Goal: Information Seeking & Learning: Learn about a topic

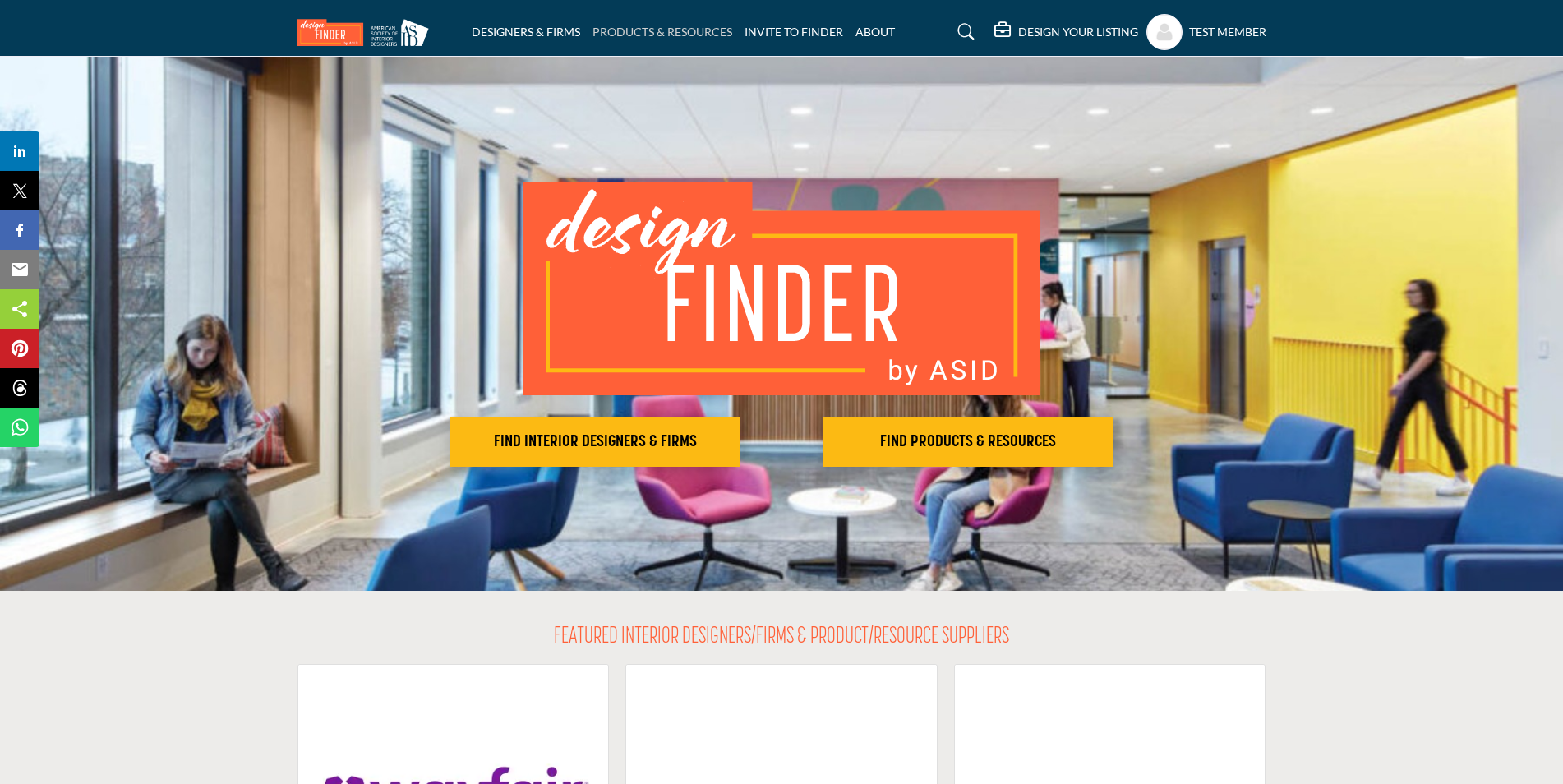
click at [663, 27] on link "PRODUCTS & RESOURCES" at bounding box center [663, 31] width 139 height 14
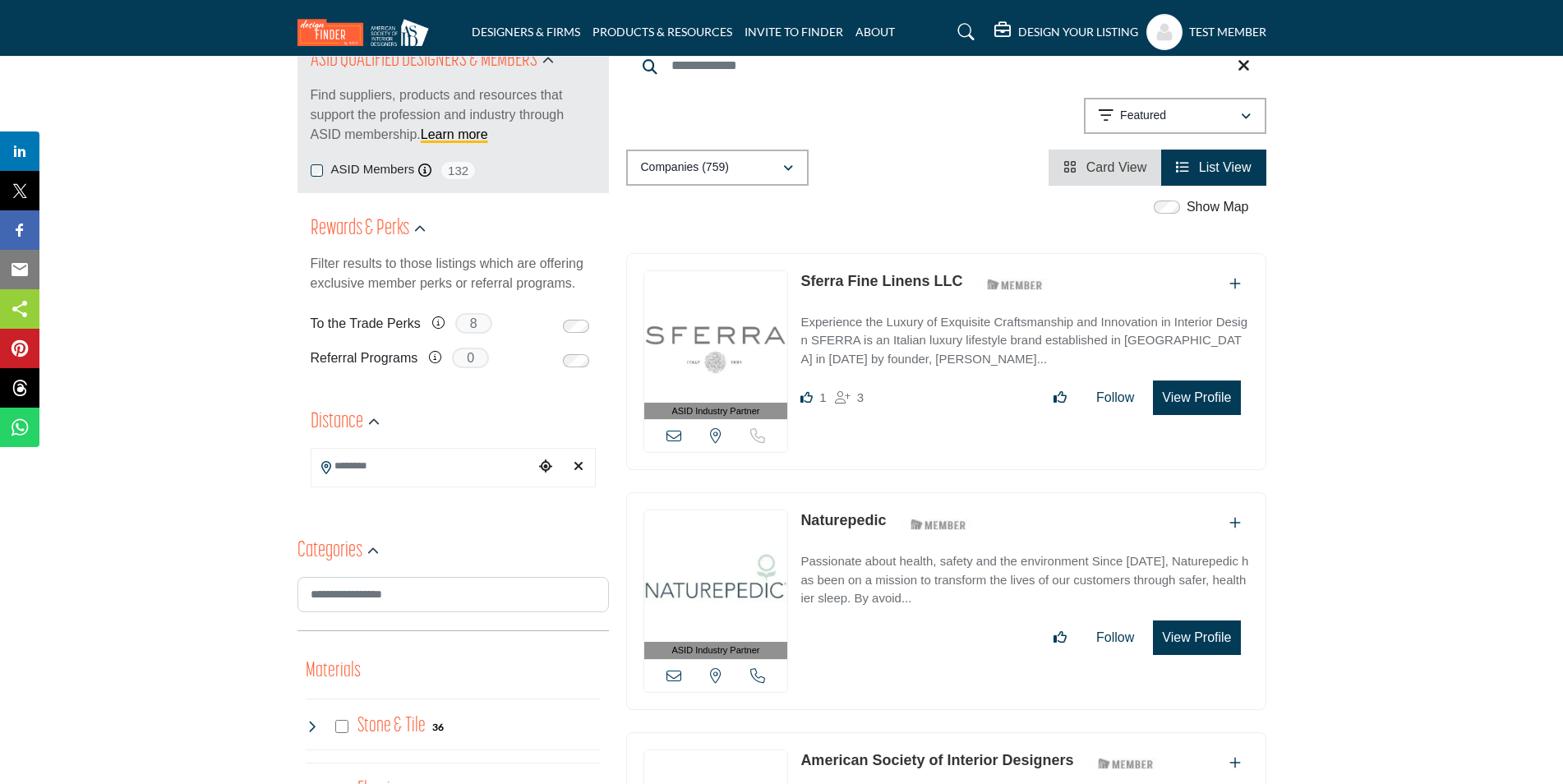
scroll to position [246, 0]
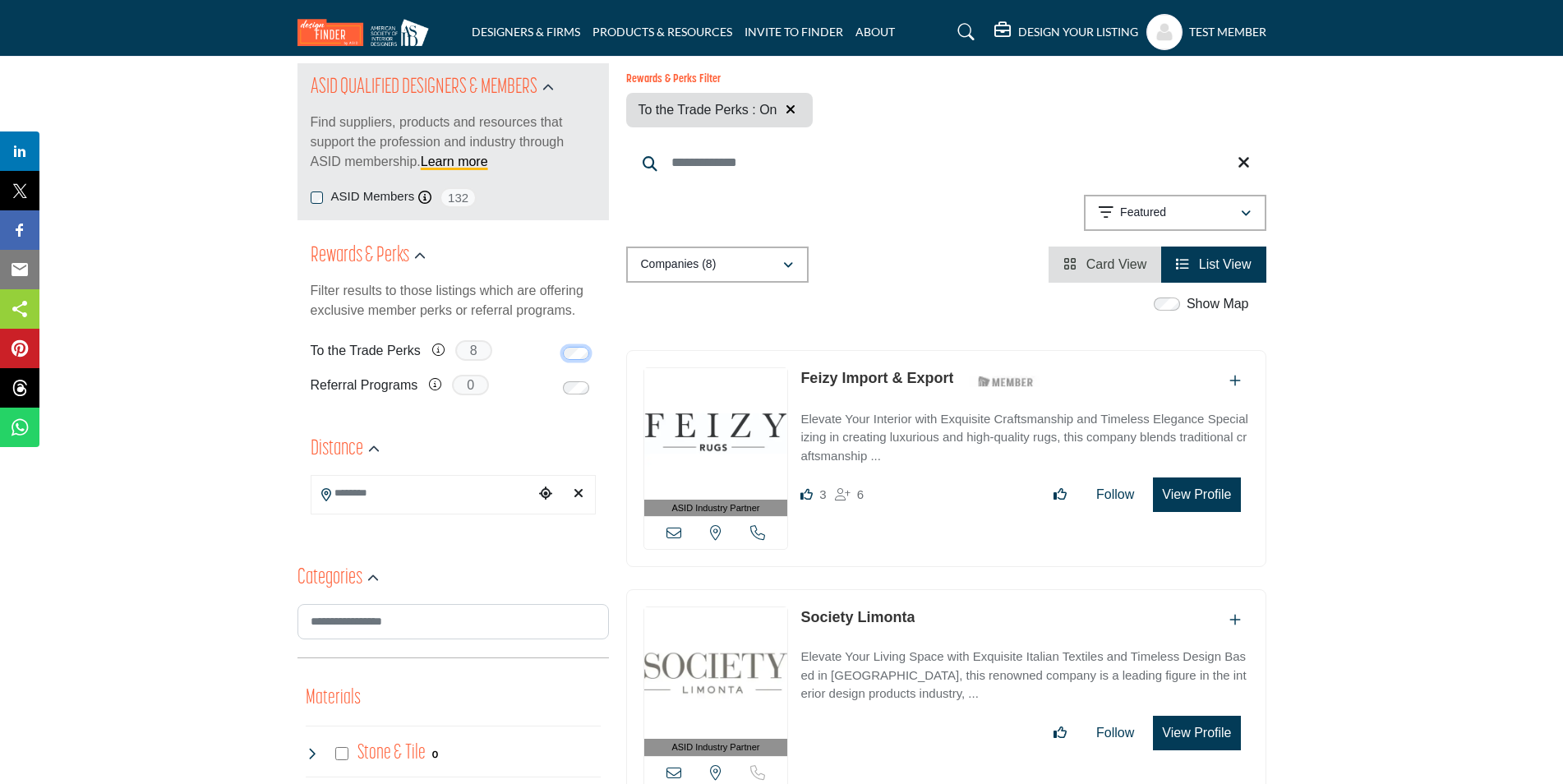
scroll to position [246, 0]
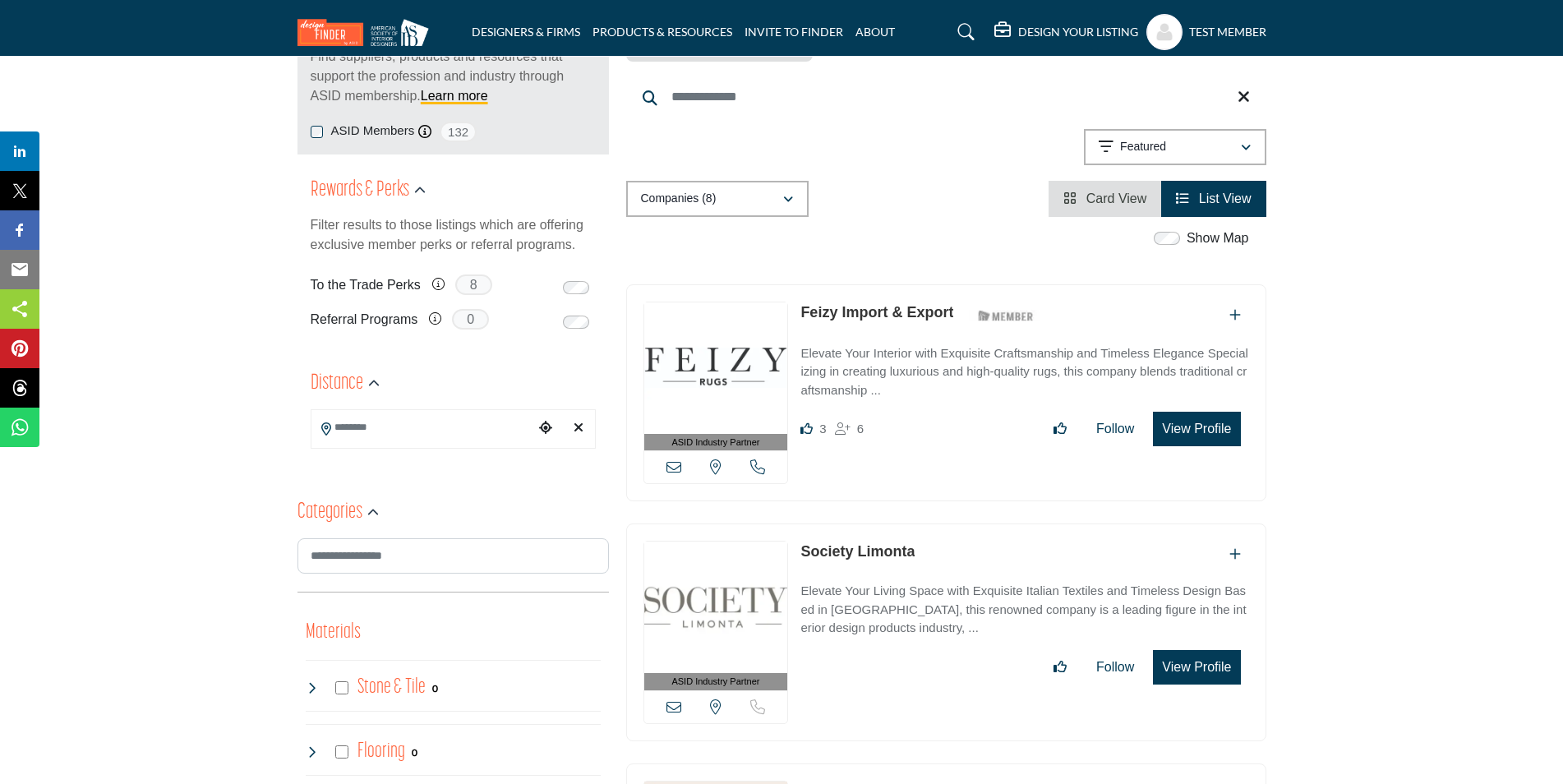
click at [877, 312] on link "Feizy Import & Export" at bounding box center [876, 312] width 153 height 17
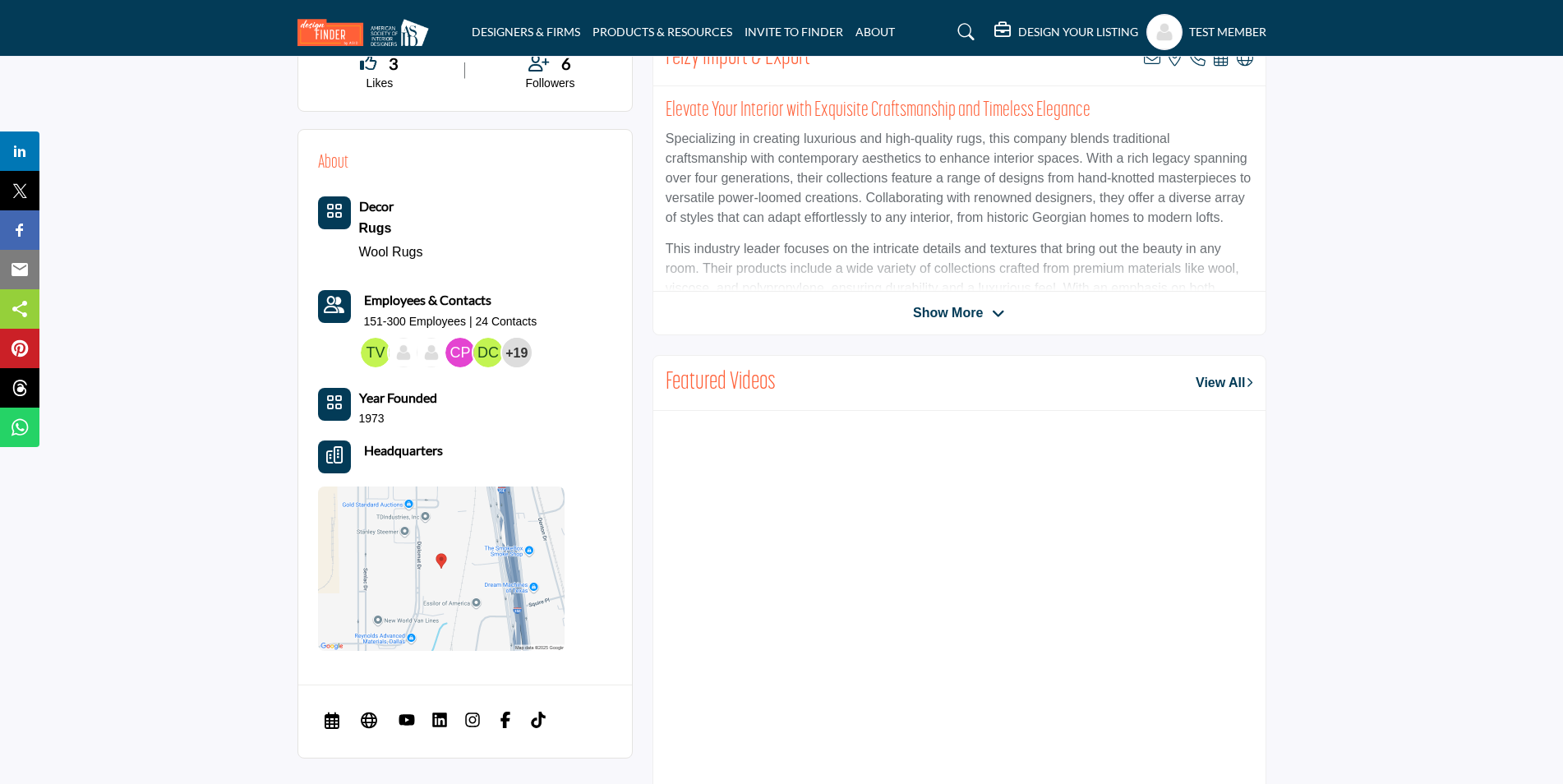
scroll to position [126, 0]
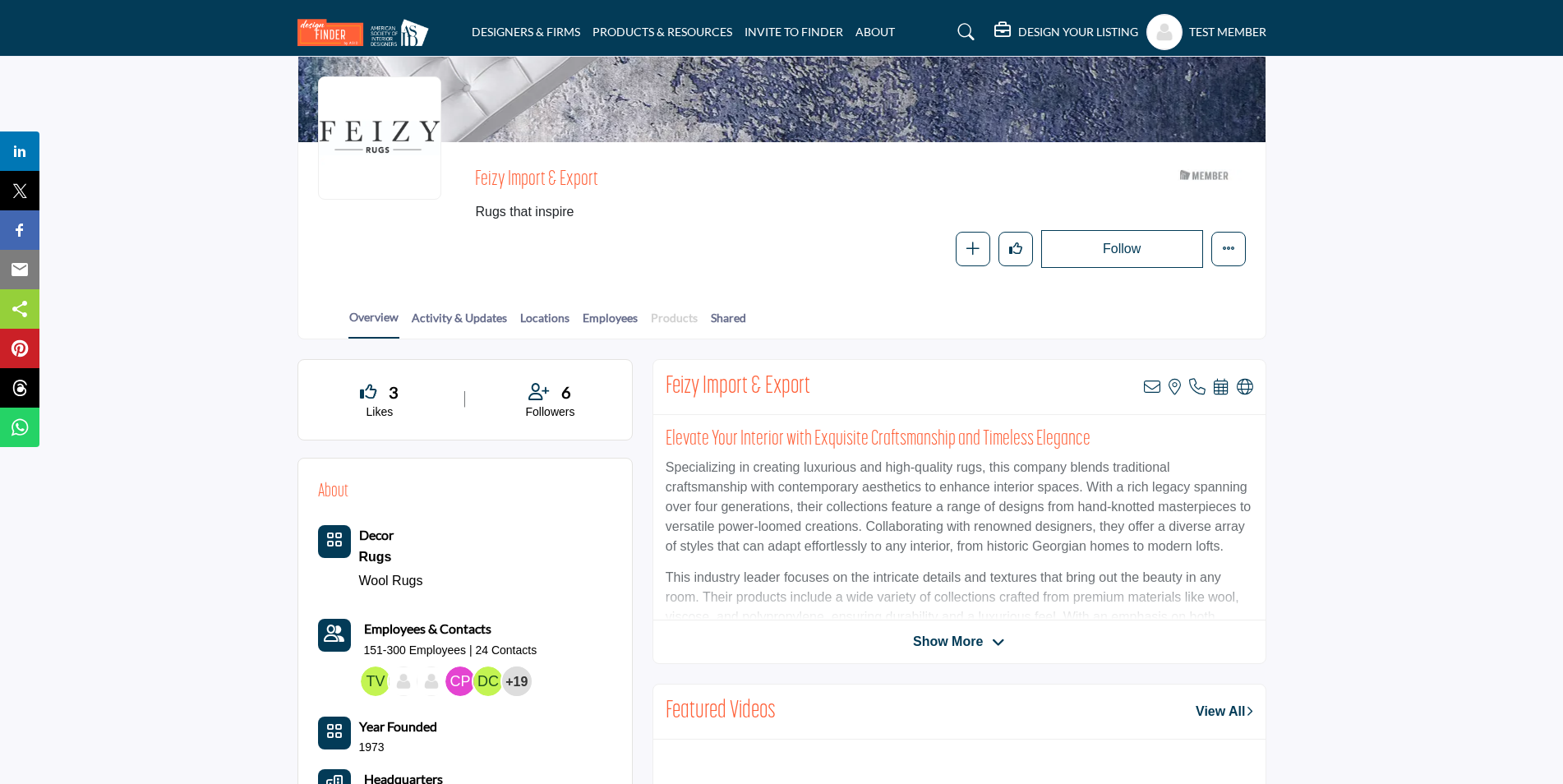
click at [675, 322] on link "Products" at bounding box center [674, 323] width 48 height 29
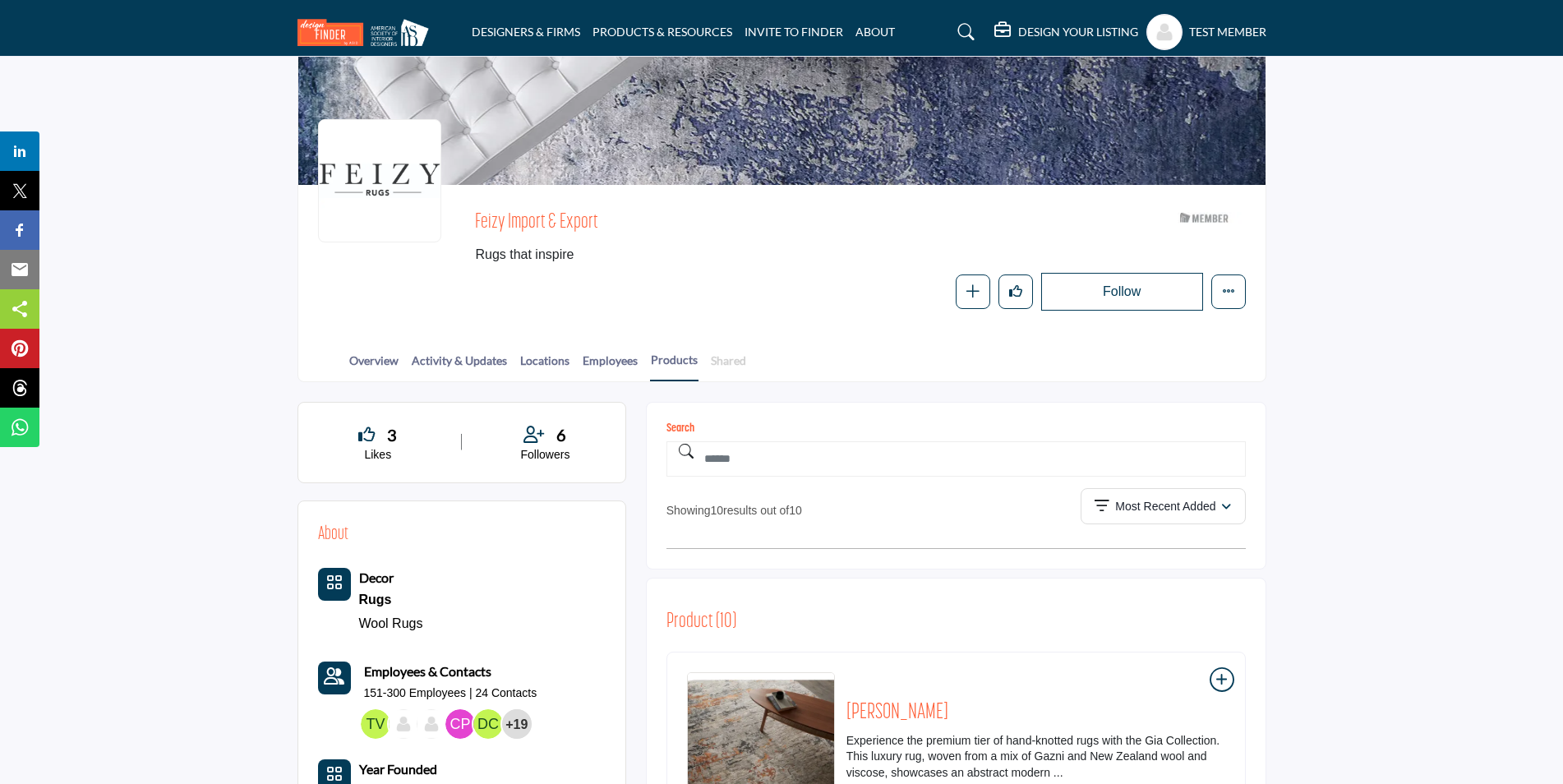
scroll to position [82, 0]
click at [721, 363] on link "Shared" at bounding box center [728, 366] width 37 height 29
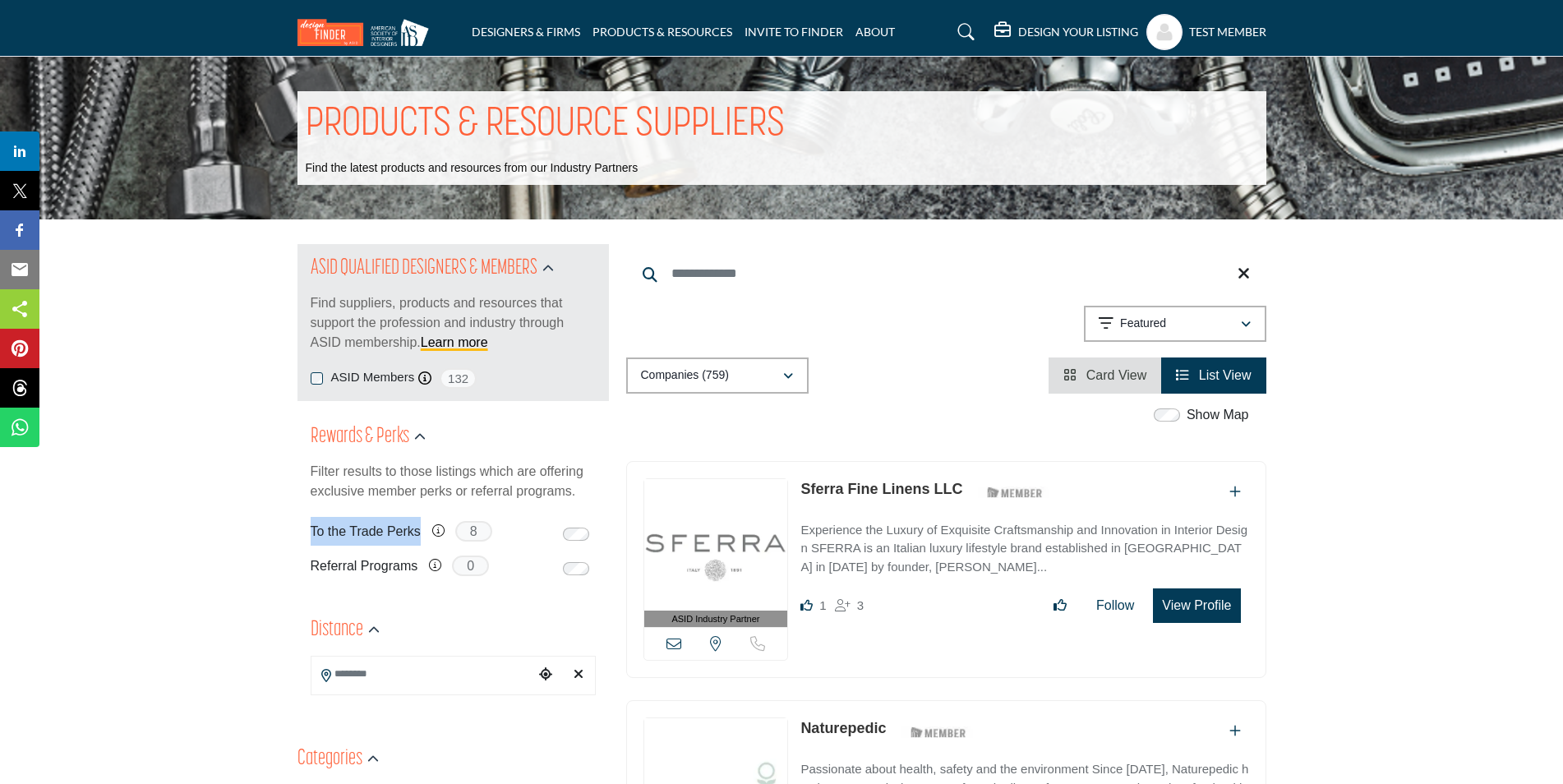
drag, startPoint x: 313, startPoint y: 530, endPoint x: 425, endPoint y: 517, distance: 112.8
click at [425, 517] on div "To the Trade Perks Exclusive offers/discounts only visible and available to ASI…" at bounding box center [401, 530] width 182 height 29
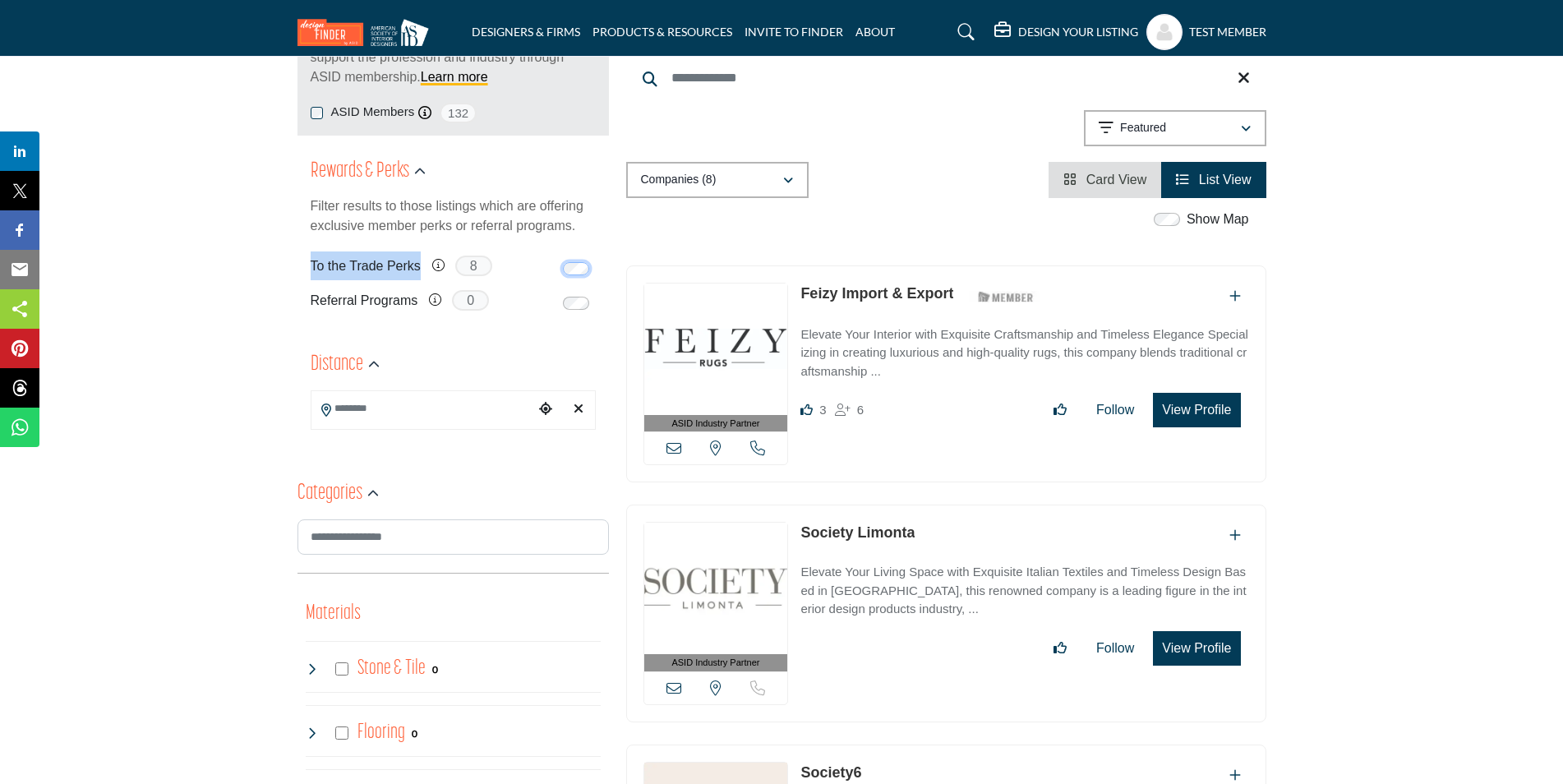
scroll to position [246, 0]
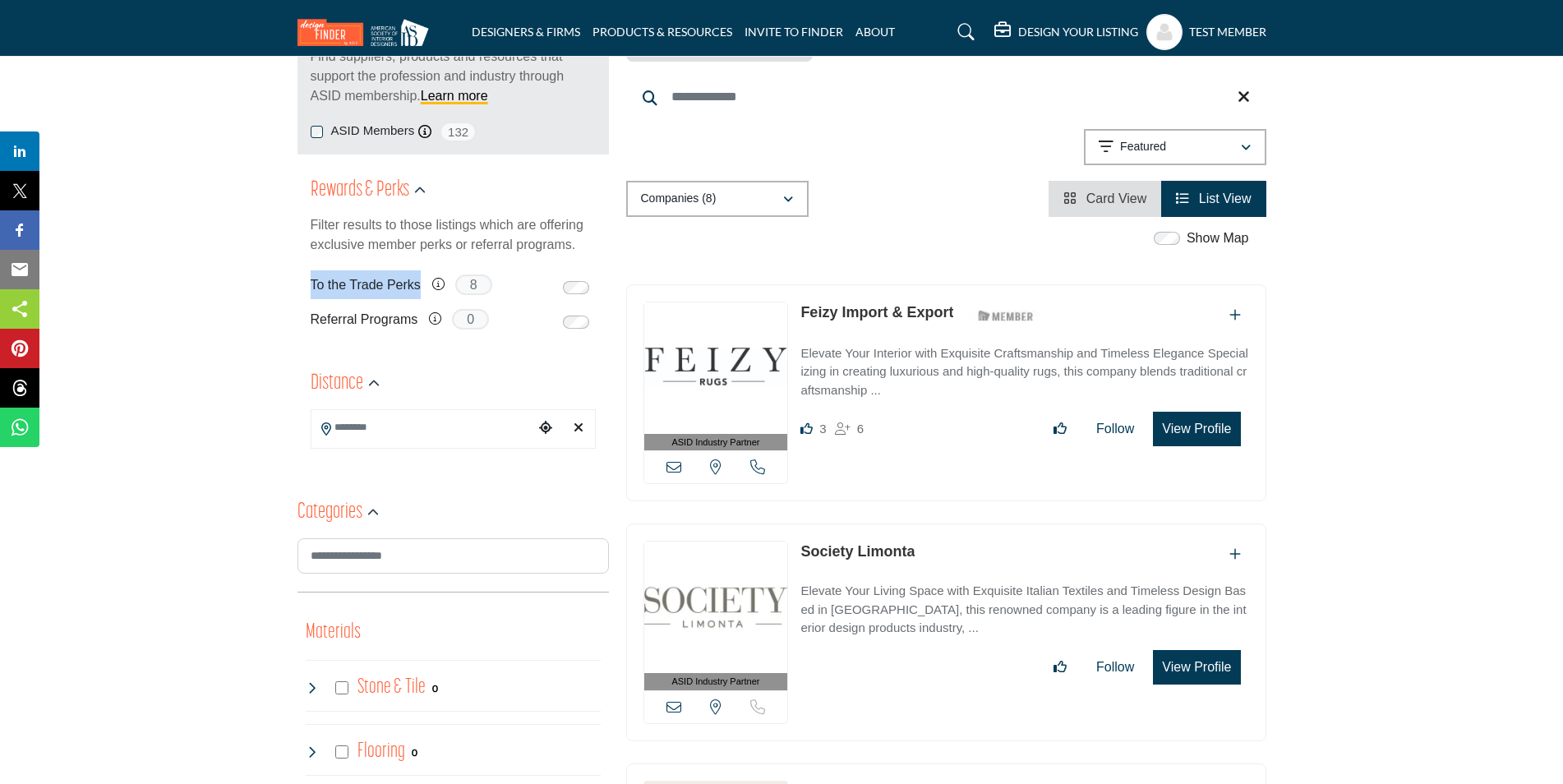
click at [847, 316] on link "Feizy Import & Export" at bounding box center [876, 312] width 153 height 17
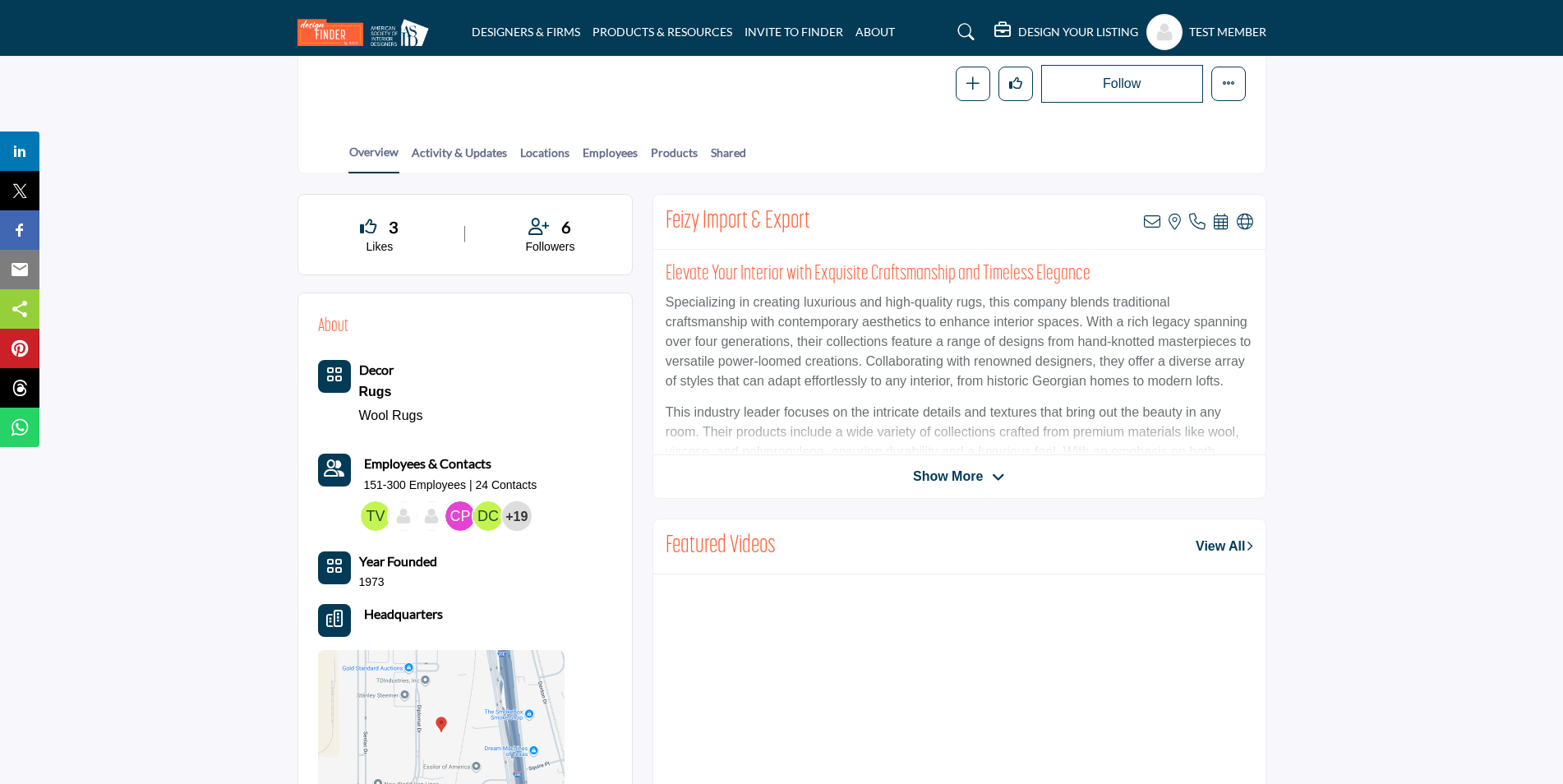
scroll to position [328, 0]
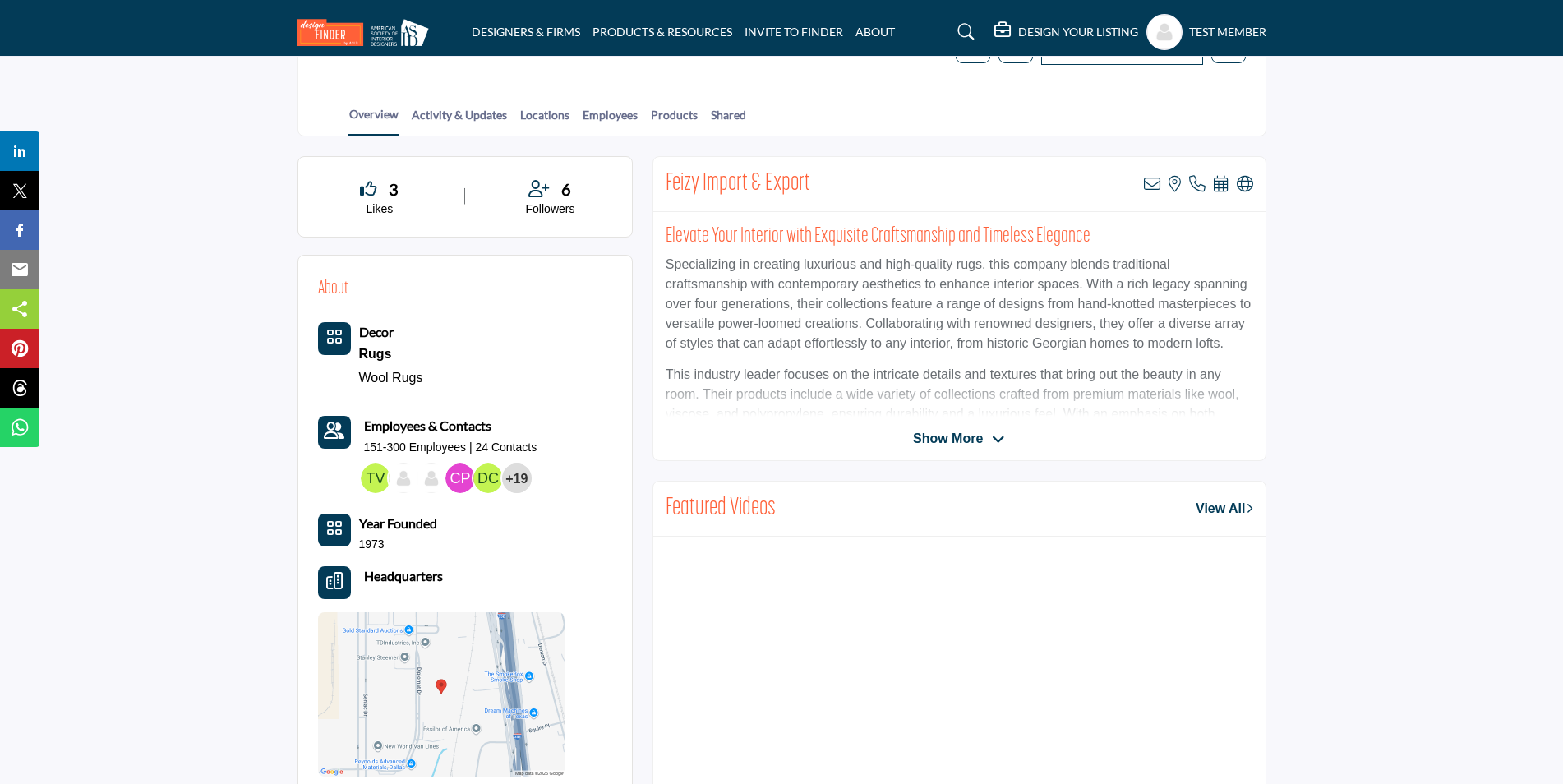
click at [952, 433] on span "Show More" at bounding box center [948, 438] width 70 height 20
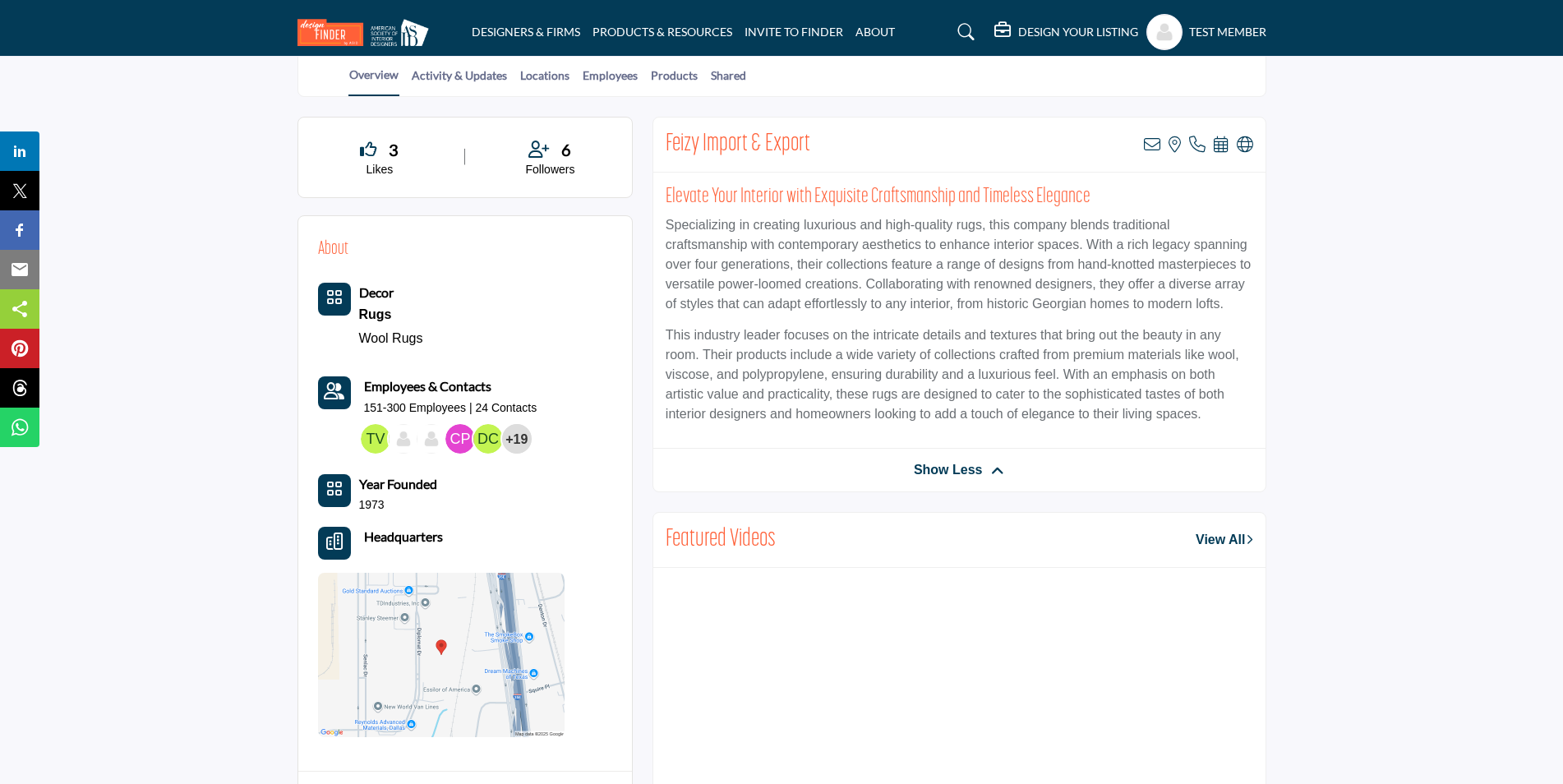
scroll to position [370, 0]
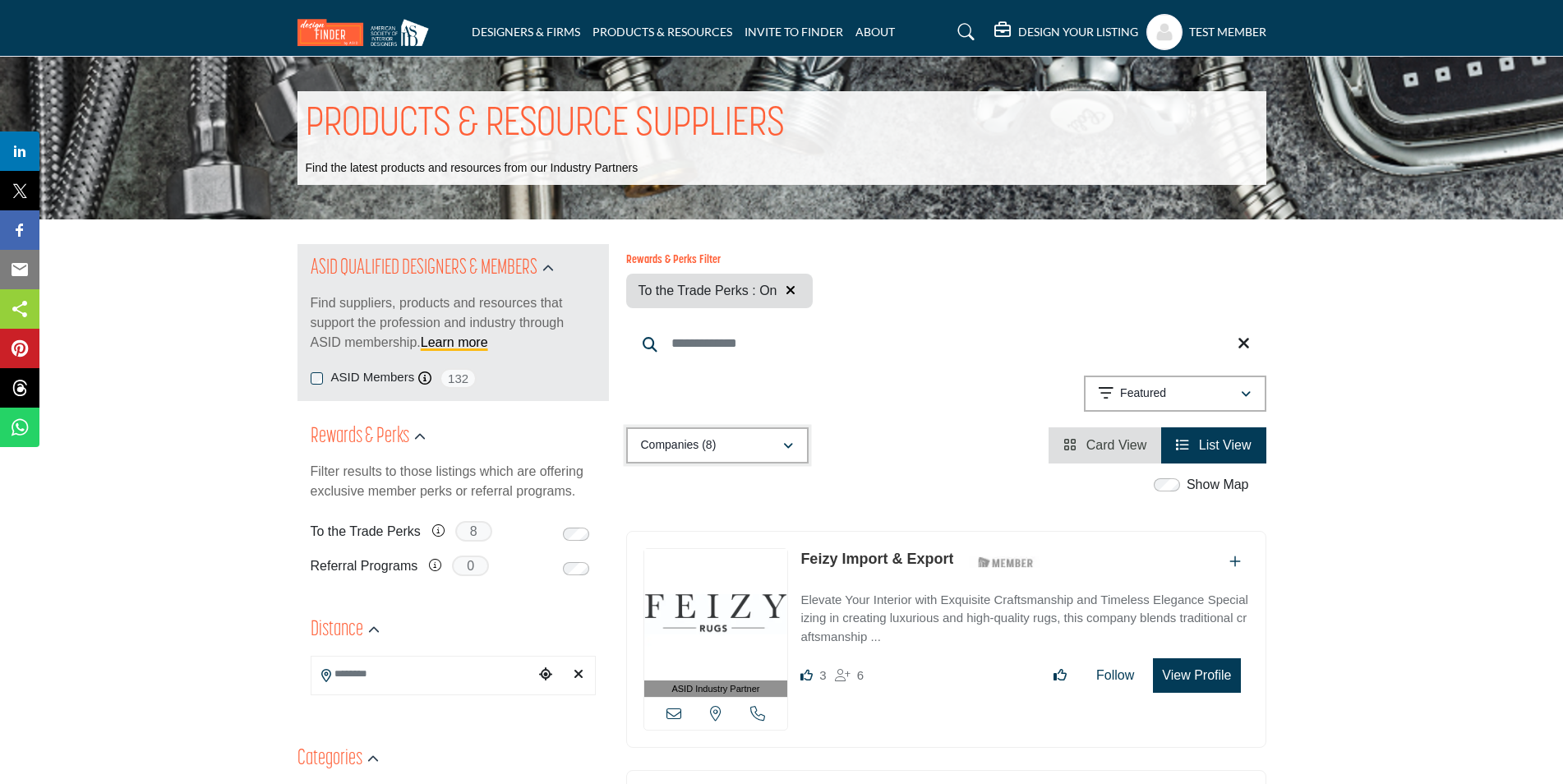
click at [793, 445] on div "button" at bounding box center [789, 445] width 12 height 15
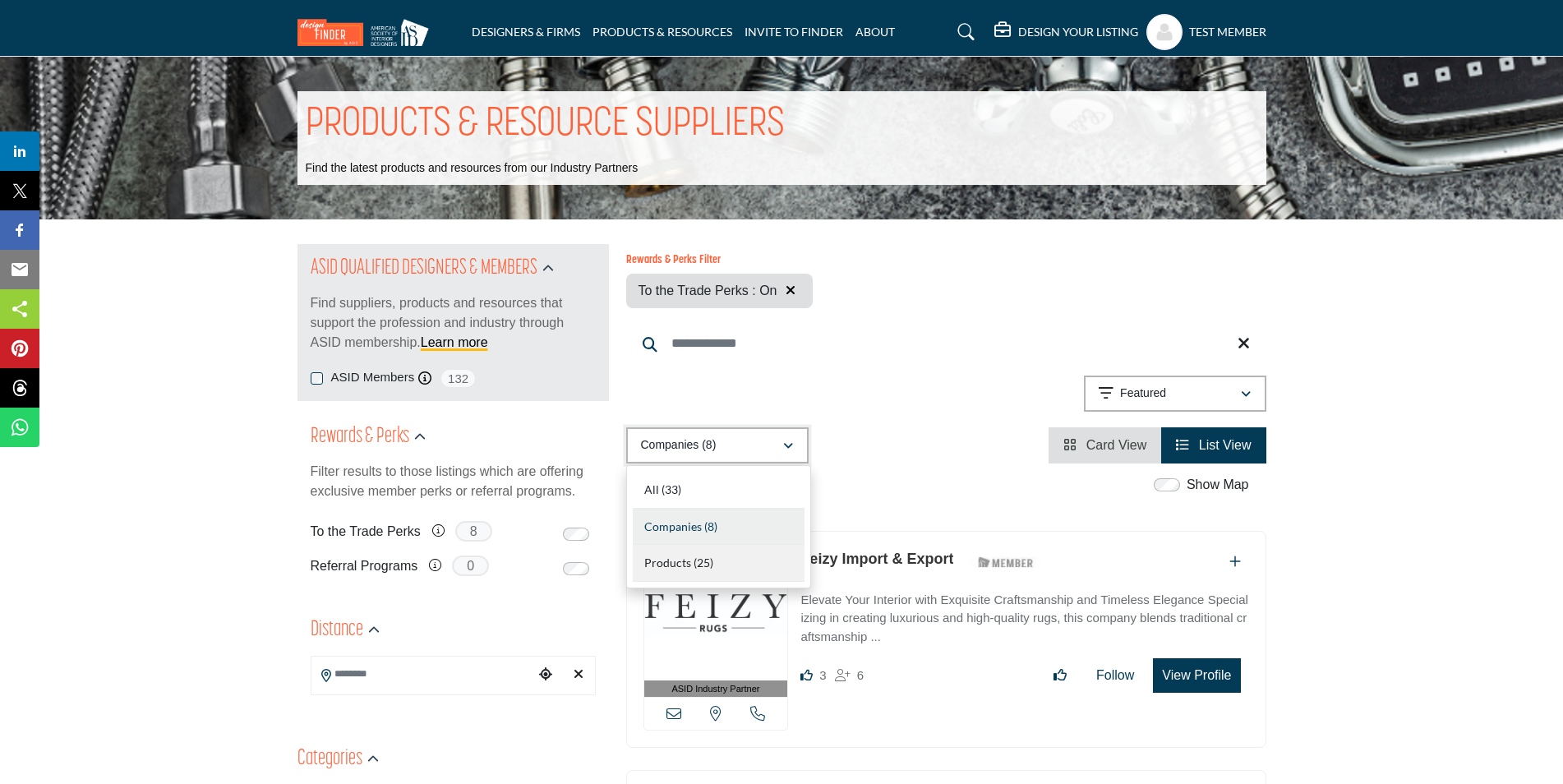
drag, startPoint x: 793, startPoint y: 445, endPoint x: 679, endPoint y: 566, distance: 166.2
click at [679, 463] on div "Companies (8) All (33) Companies" at bounding box center [717, 445] width 182 height 36
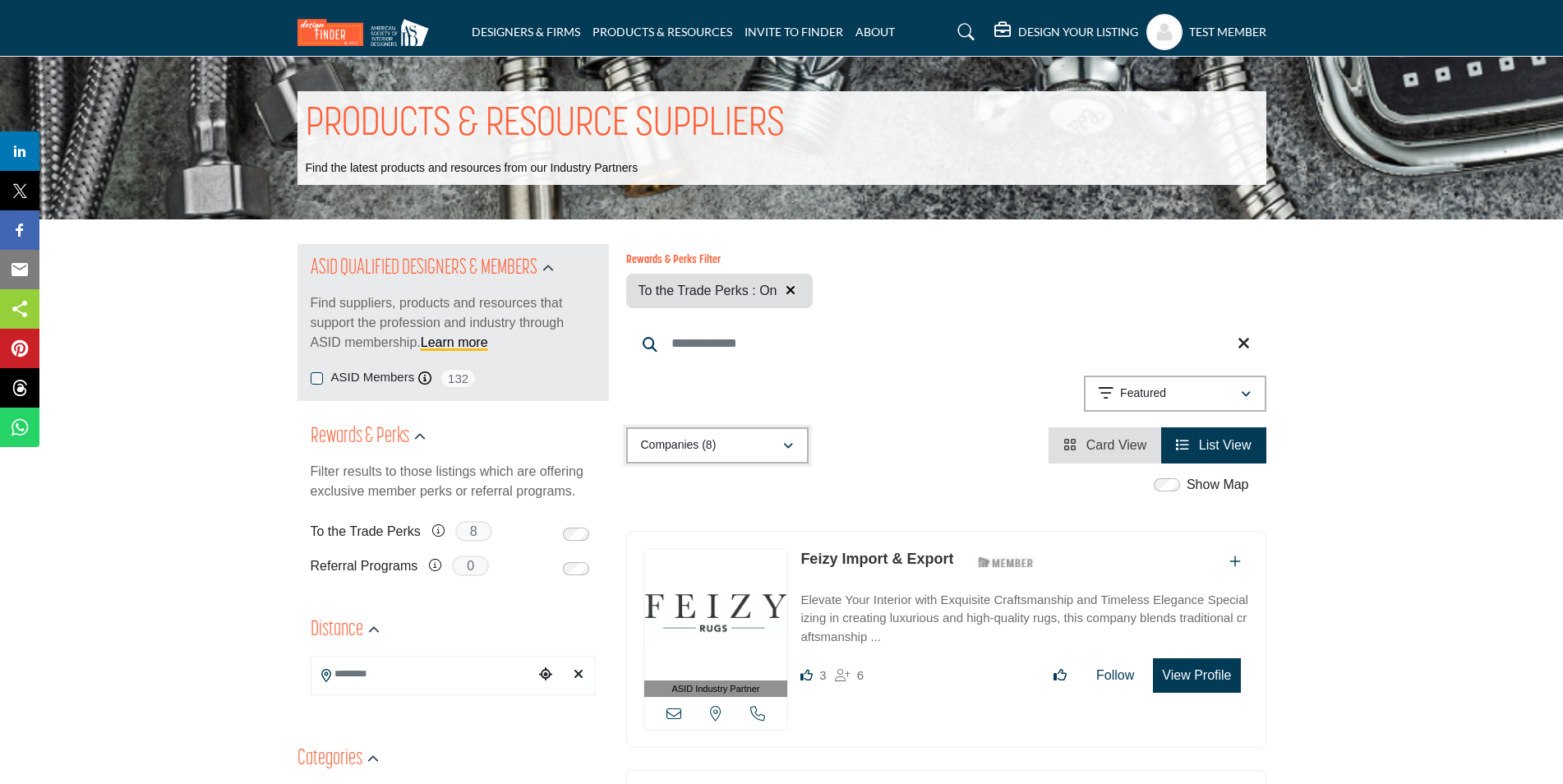
click at [789, 443] on icon "button" at bounding box center [789, 446] width 10 height 12
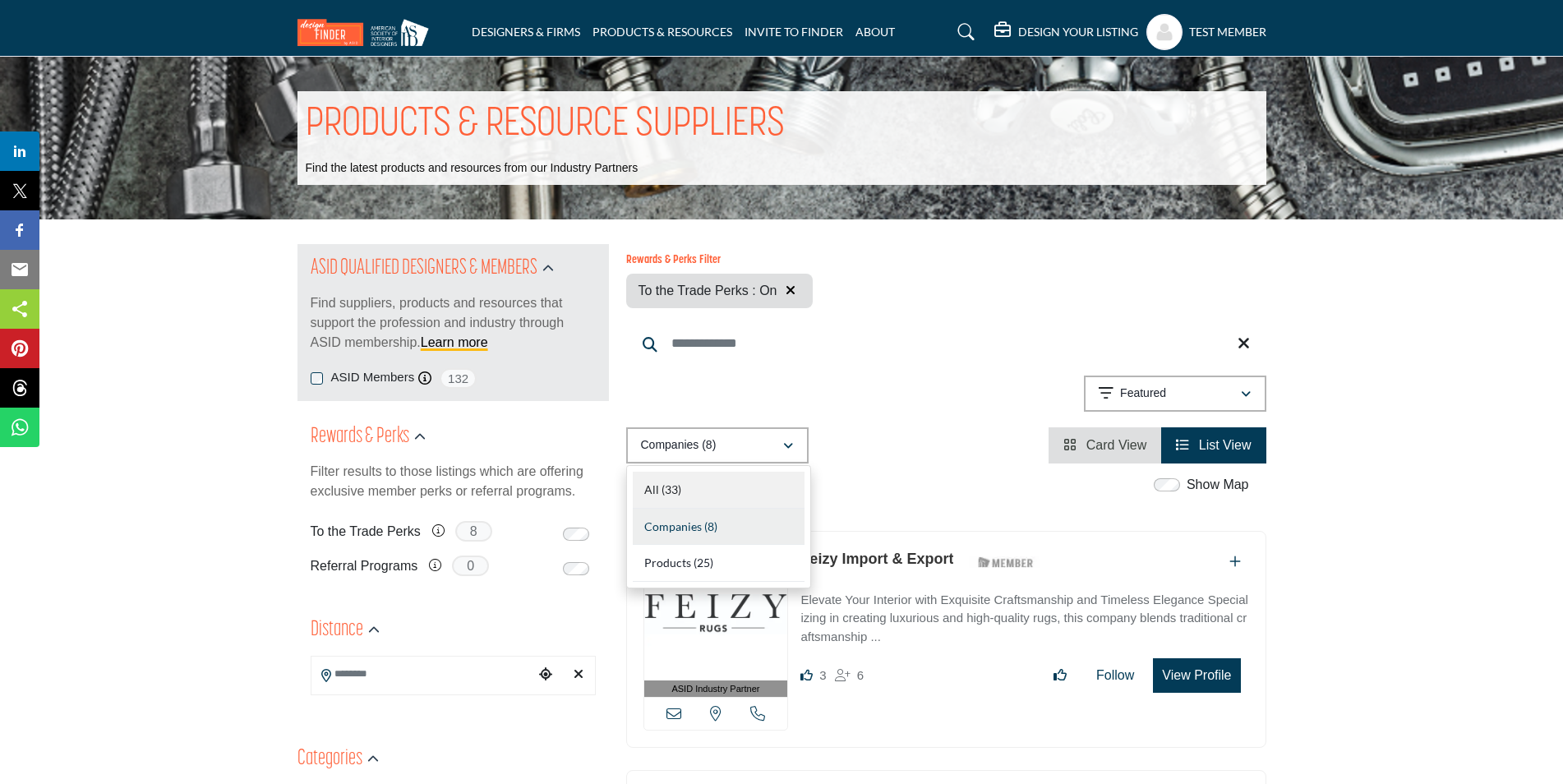
click at [666, 489] on b "(33)" at bounding box center [672, 489] width 20 height 14
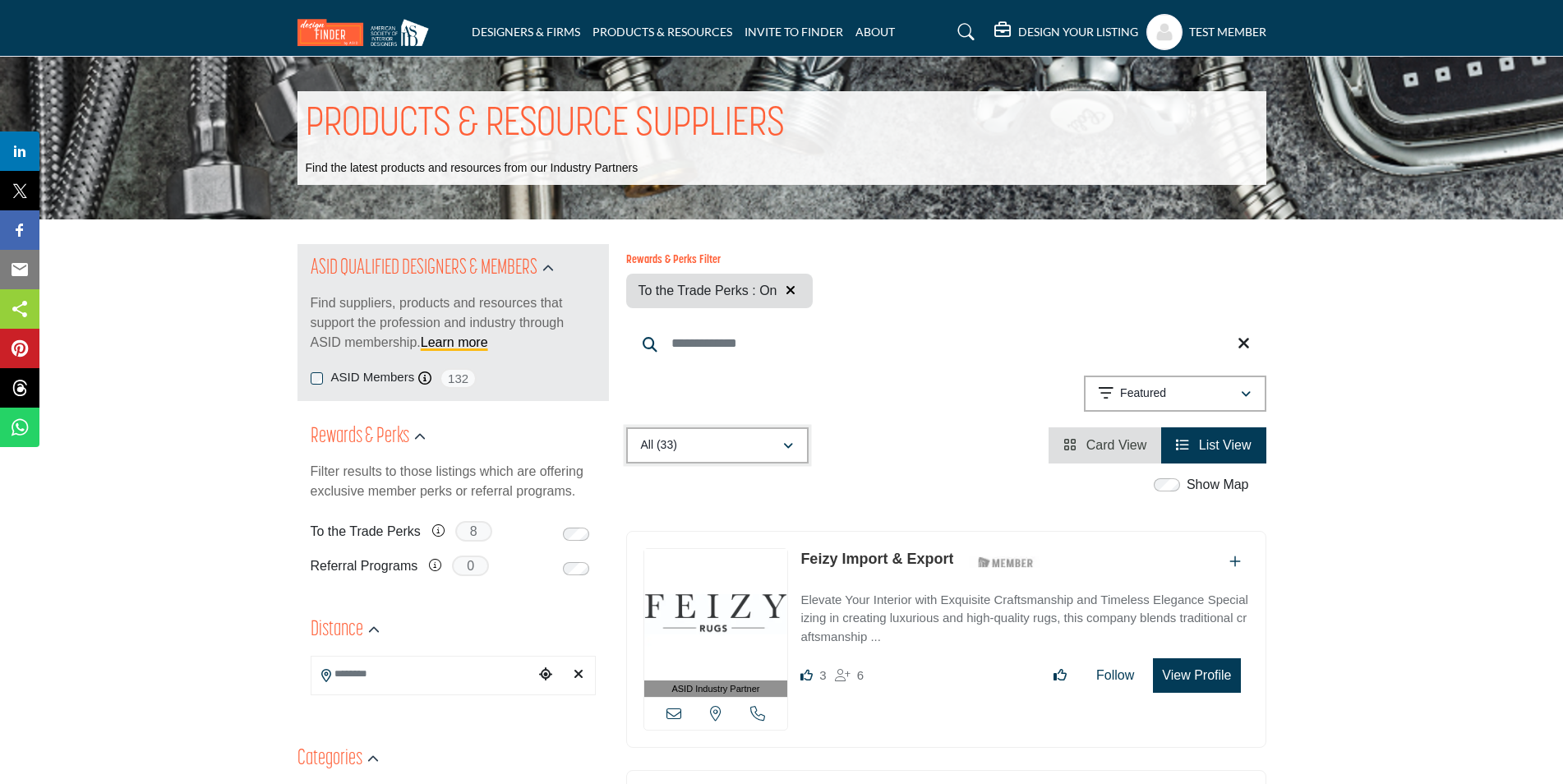
click at [787, 449] on icon "button" at bounding box center [789, 446] width 10 height 12
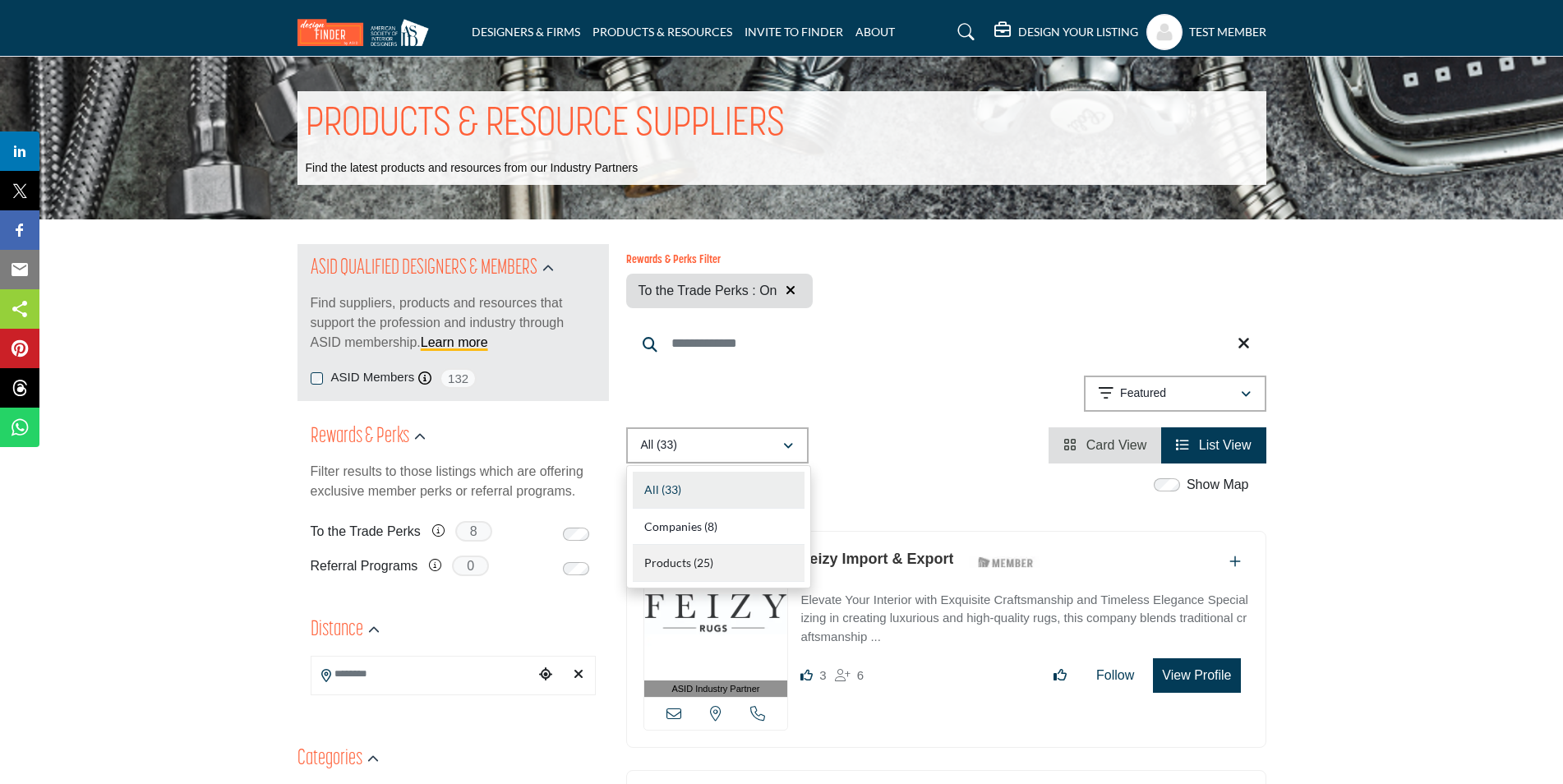
click at [690, 561] on div "Products (25)" at bounding box center [718, 563] width 172 height 37
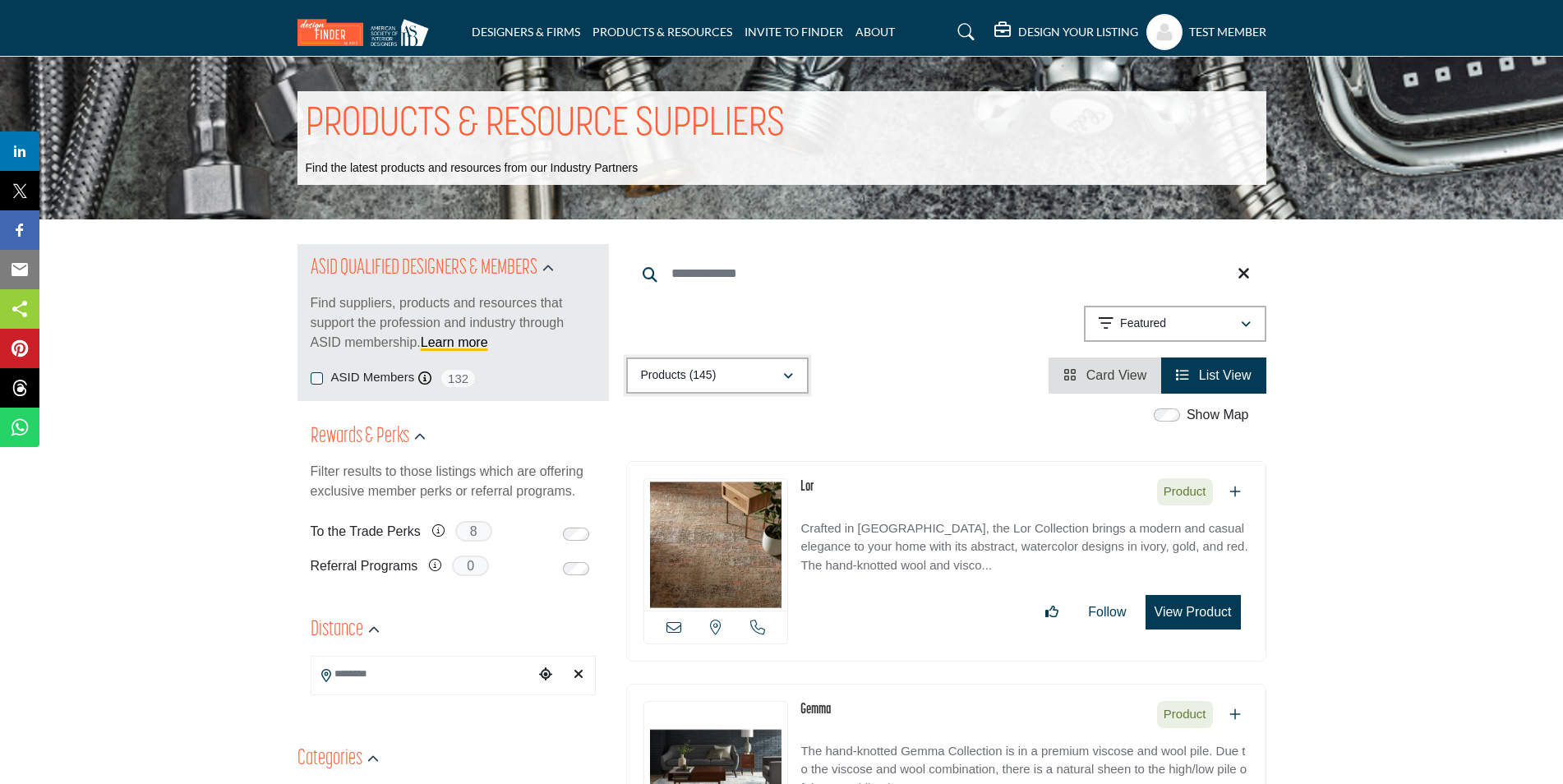
click at [787, 378] on icon "button" at bounding box center [789, 376] width 10 height 12
click at [744, 410] on div "All (904)" at bounding box center [718, 420] width 172 height 37
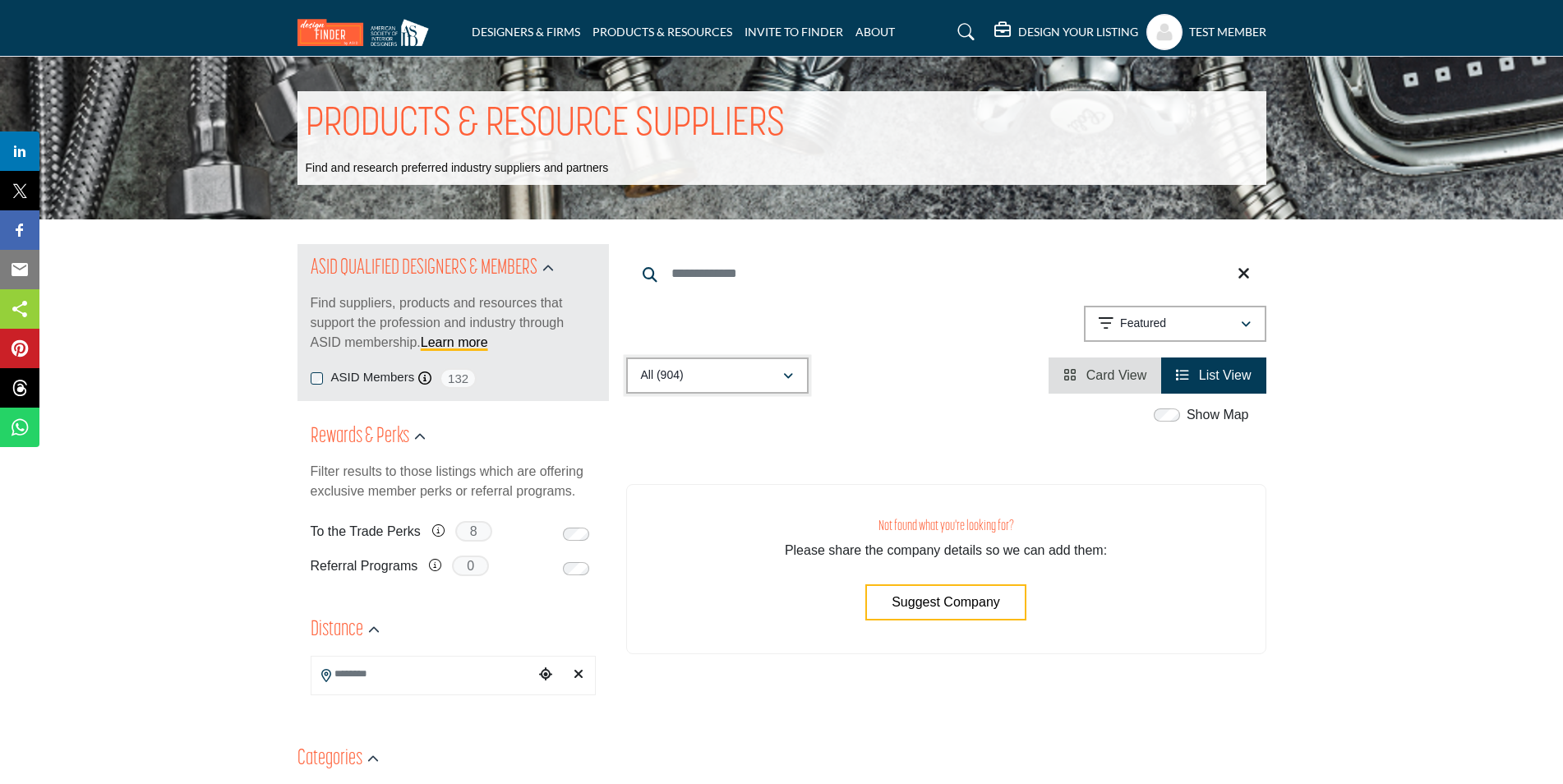
click at [799, 372] on button "All (904)" at bounding box center [717, 375] width 182 height 36
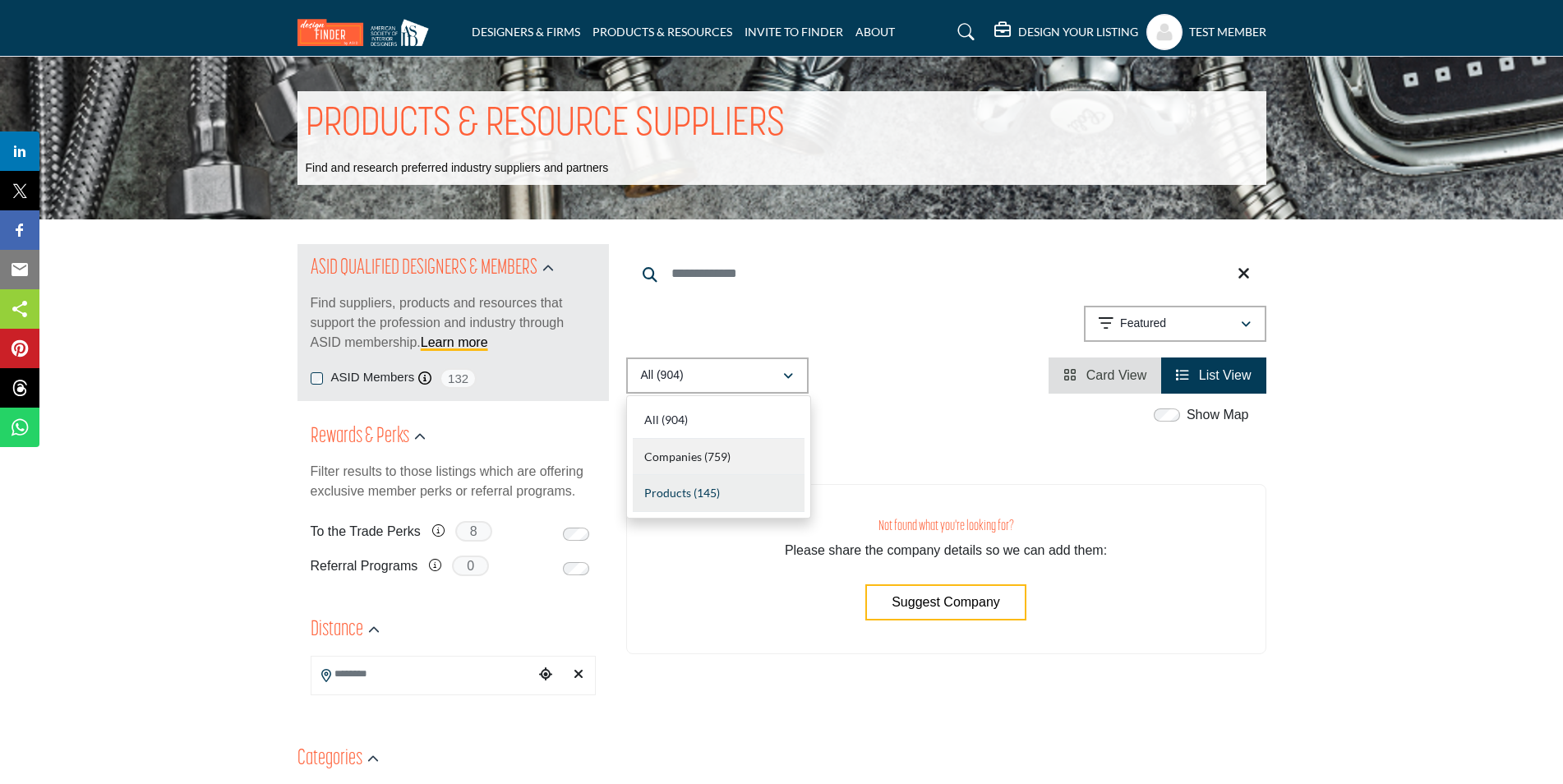
click at [722, 462] on b "(759)" at bounding box center [717, 456] width 27 height 14
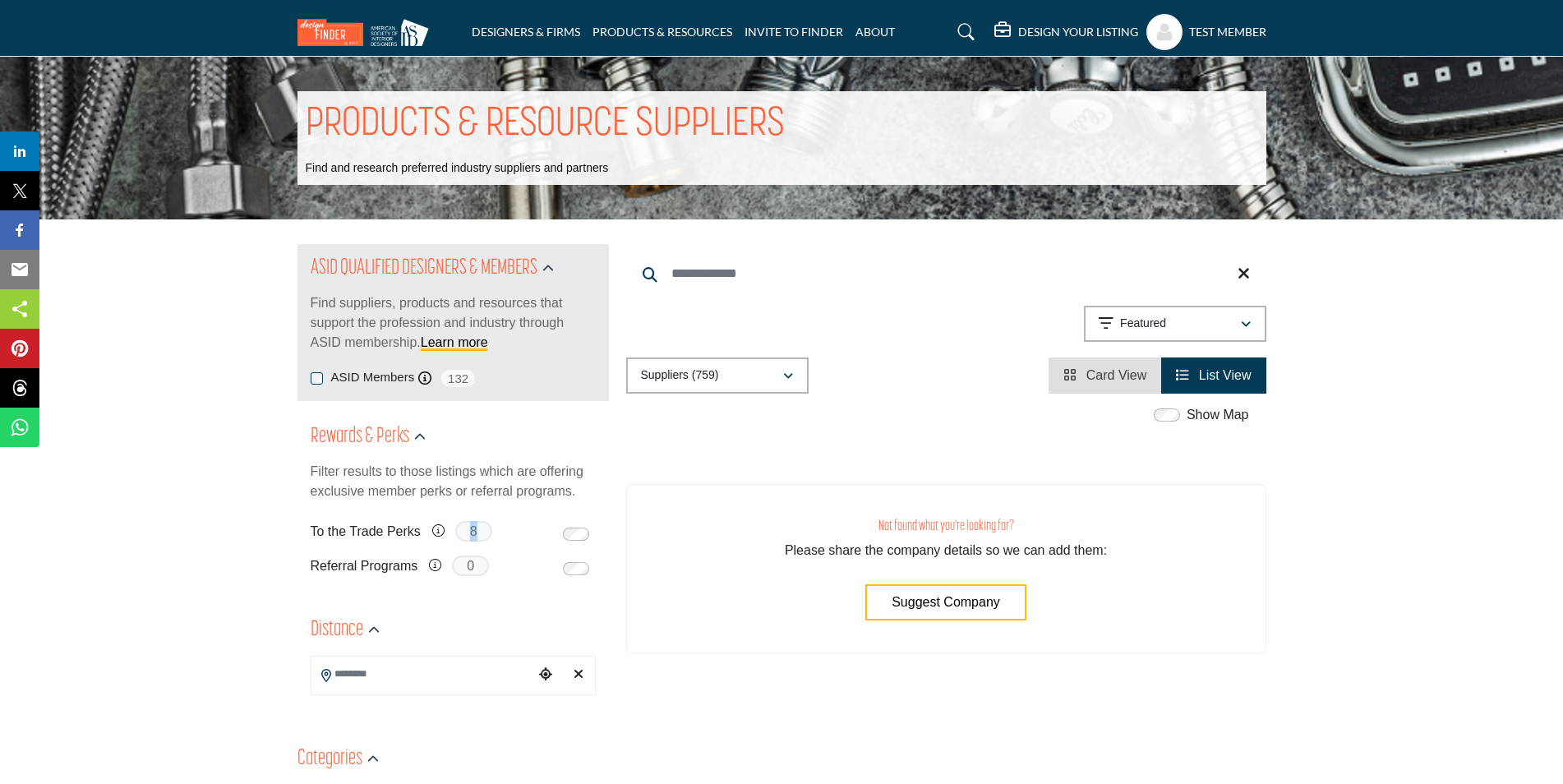
click at [465, 528] on span "8" at bounding box center [473, 530] width 37 height 21
click at [882, 30] on link "ABOUT" at bounding box center [876, 31] width 40 height 14
